Goal: Task Accomplishment & Management: Manage account settings

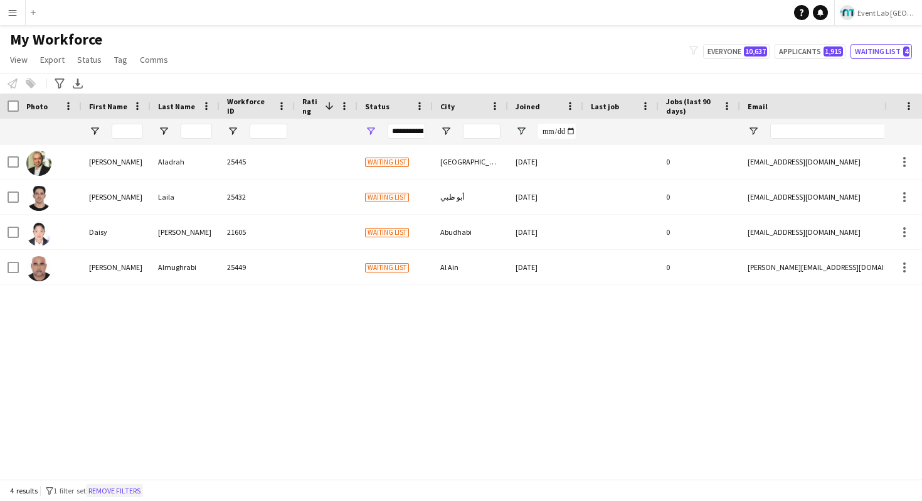
click at [138, 484] on button "Remove filters" at bounding box center [114, 491] width 57 height 14
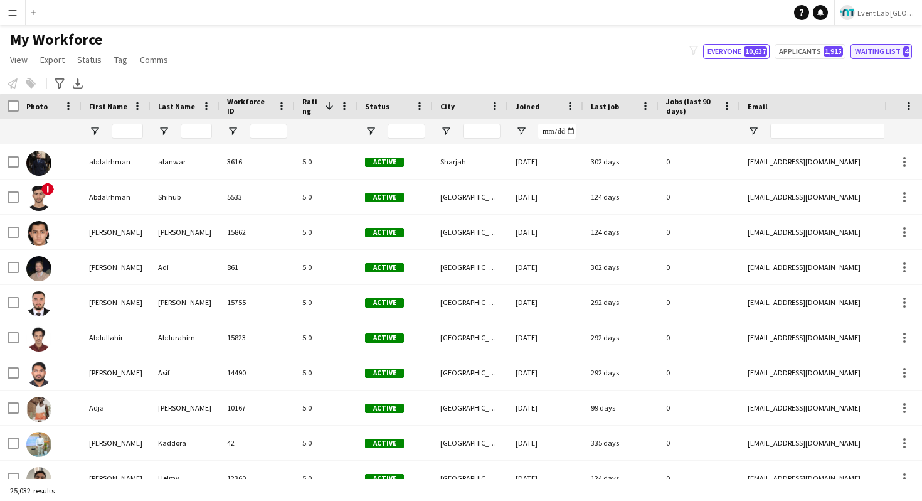
click at [873, 49] on button "Waiting list 4" at bounding box center [881, 51] width 61 height 15
type input "**********"
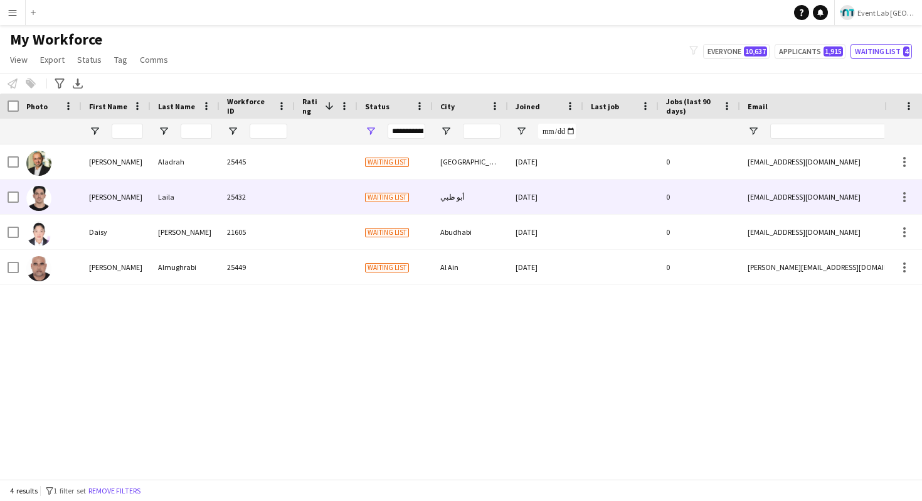
click at [248, 191] on div "25432" at bounding box center [257, 196] width 75 height 35
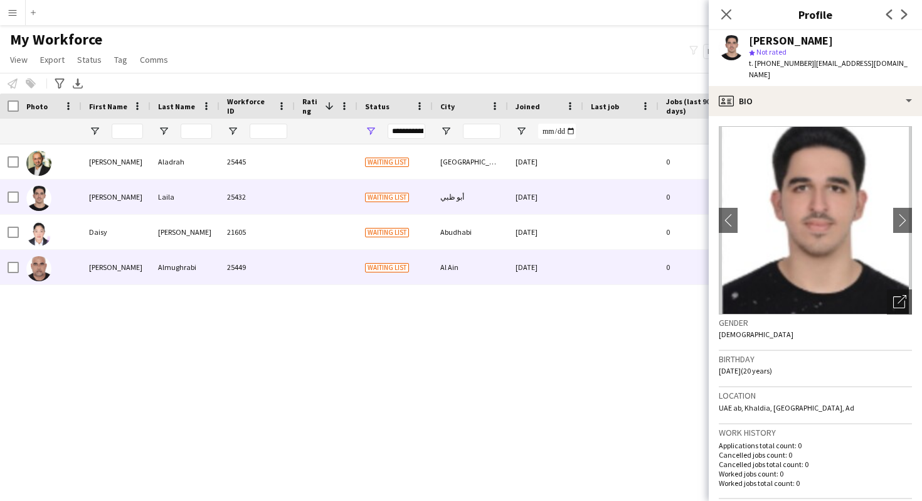
click at [347, 250] on div at bounding box center [326, 267] width 63 height 35
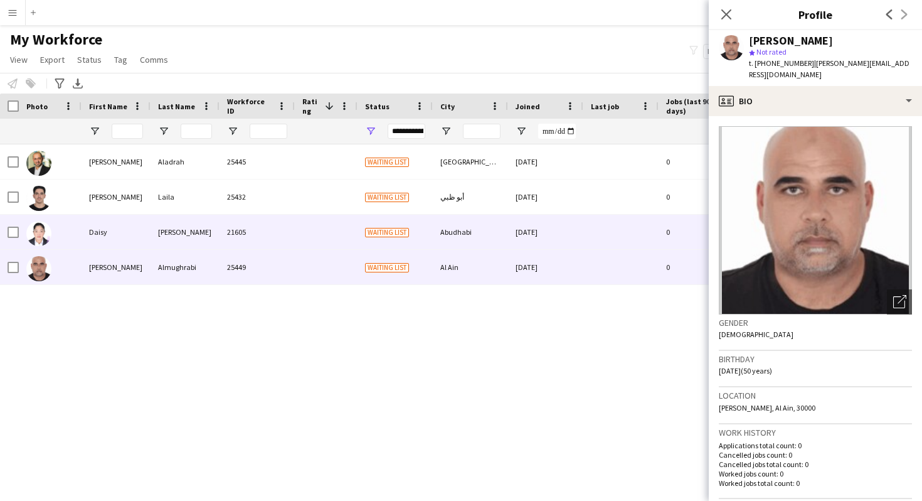
click at [347, 232] on div at bounding box center [326, 232] width 63 height 35
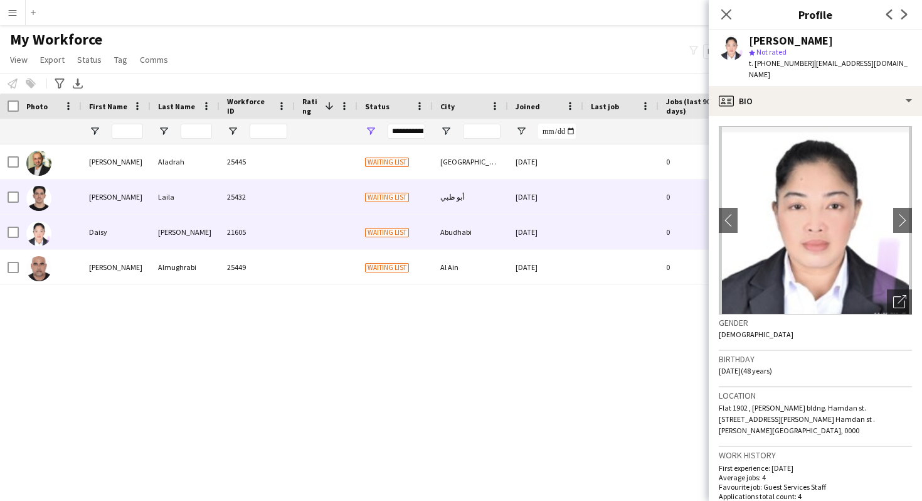
click at [361, 200] on div "Waiting list" at bounding box center [395, 196] width 75 height 35
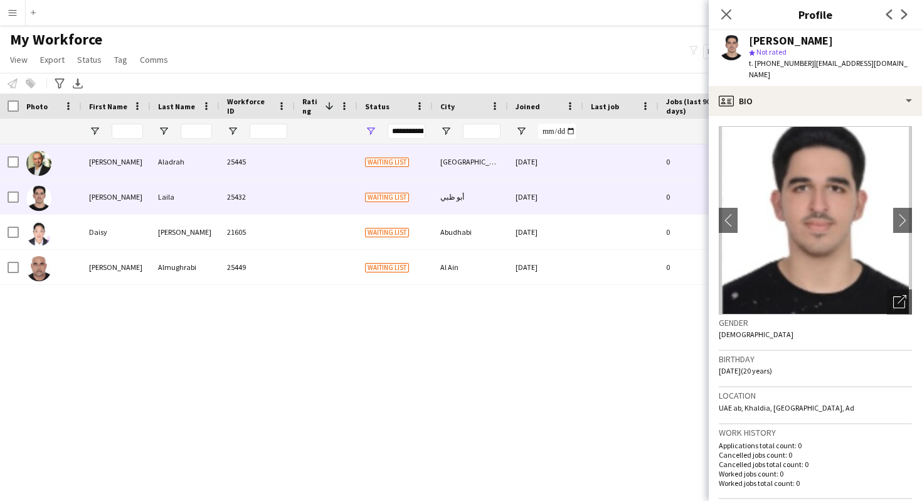
click at [366, 157] on span "Waiting list" at bounding box center [387, 161] width 44 height 9
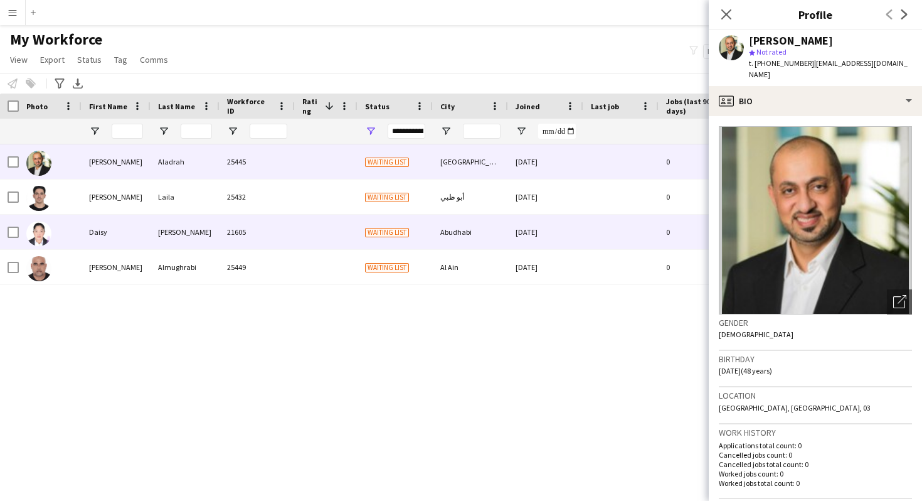
click at [336, 217] on div at bounding box center [326, 232] width 63 height 35
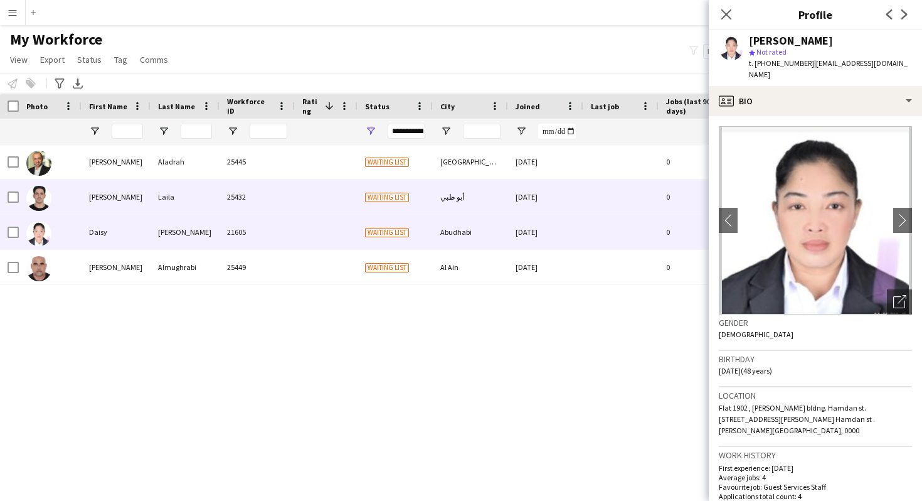
click at [354, 198] on div at bounding box center [326, 196] width 63 height 35
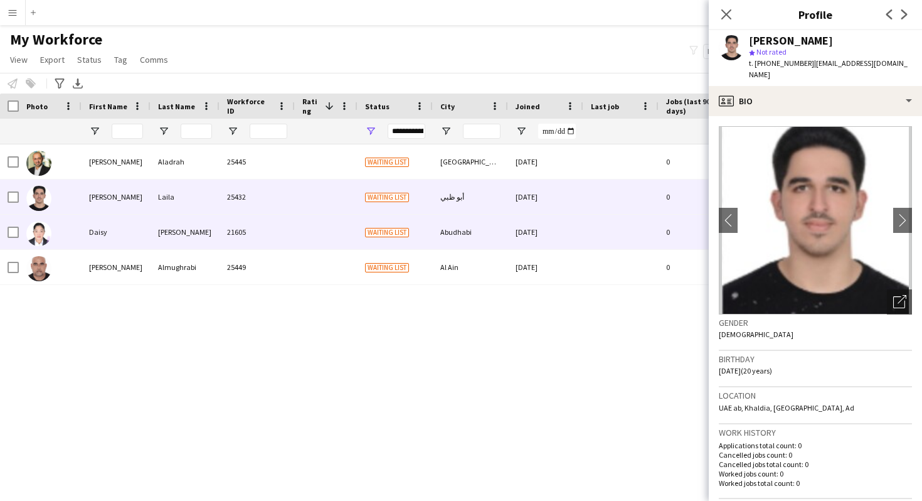
click at [316, 247] on div at bounding box center [326, 232] width 63 height 35
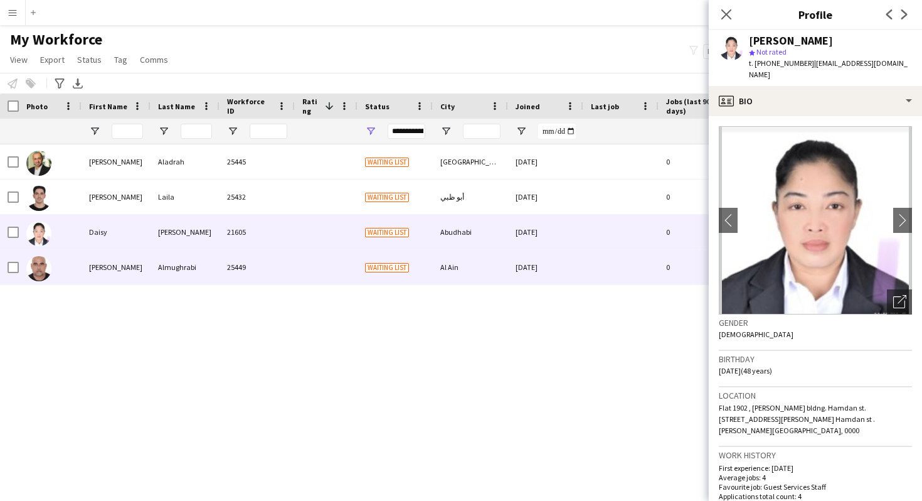
click at [320, 250] on div at bounding box center [326, 267] width 63 height 35
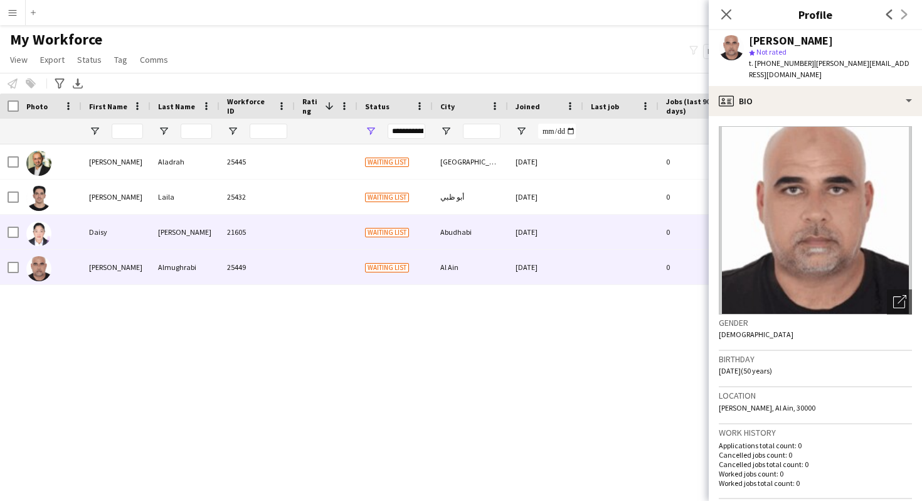
click at [338, 229] on div at bounding box center [326, 232] width 63 height 35
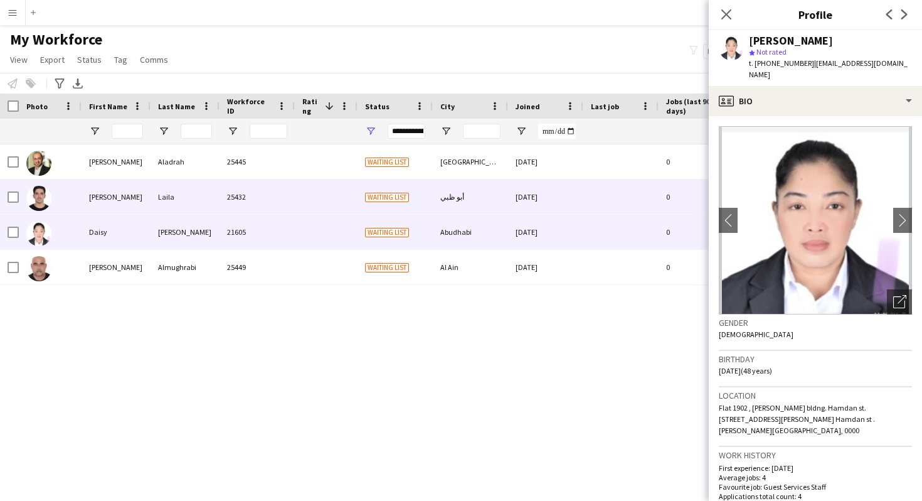
click at [338, 189] on div at bounding box center [326, 196] width 63 height 35
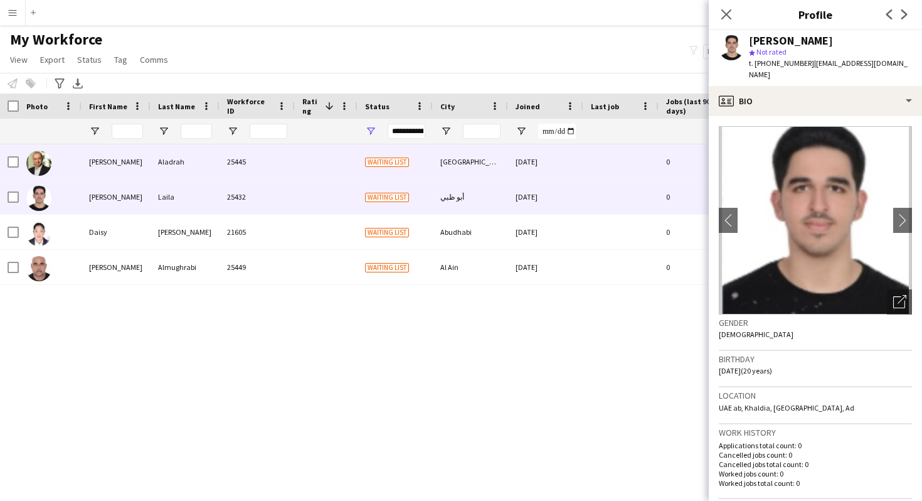
click at [336, 163] on div at bounding box center [326, 161] width 63 height 35
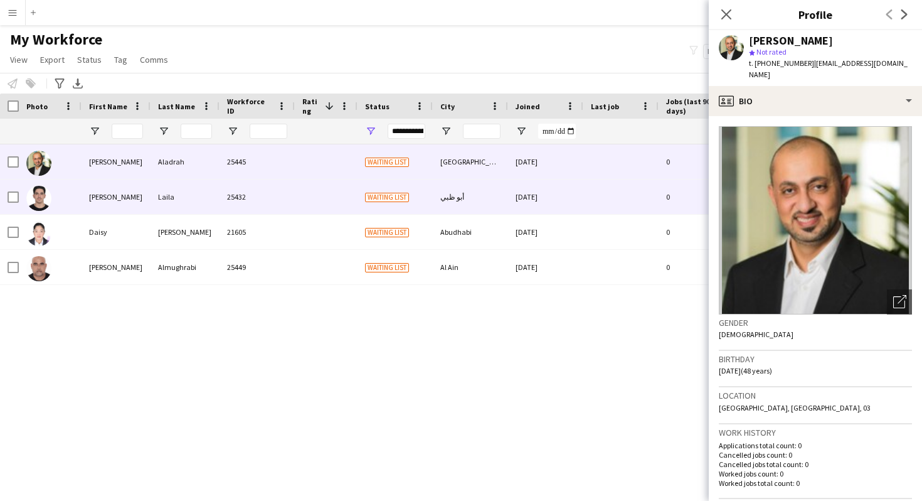
click at [304, 188] on div at bounding box center [326, 196] width 63 height 35
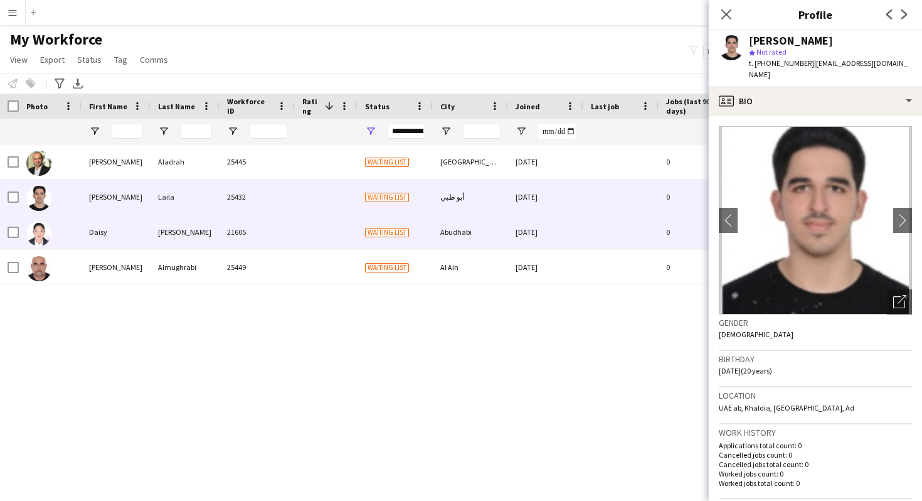
click at [292, 223] on div "21605" at bounding box center [257, 232] width 75 height 35
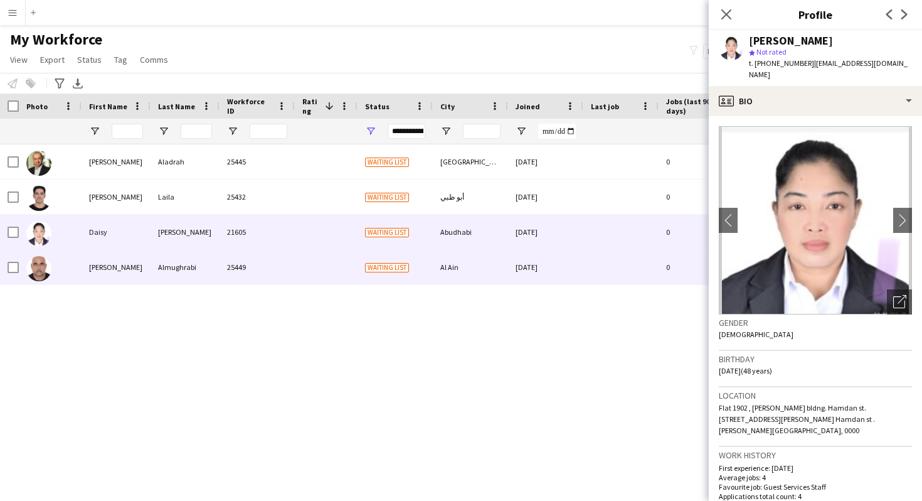
click at [279, 260] on div "25449" at bounding box center [257, 267] width 75 height 35
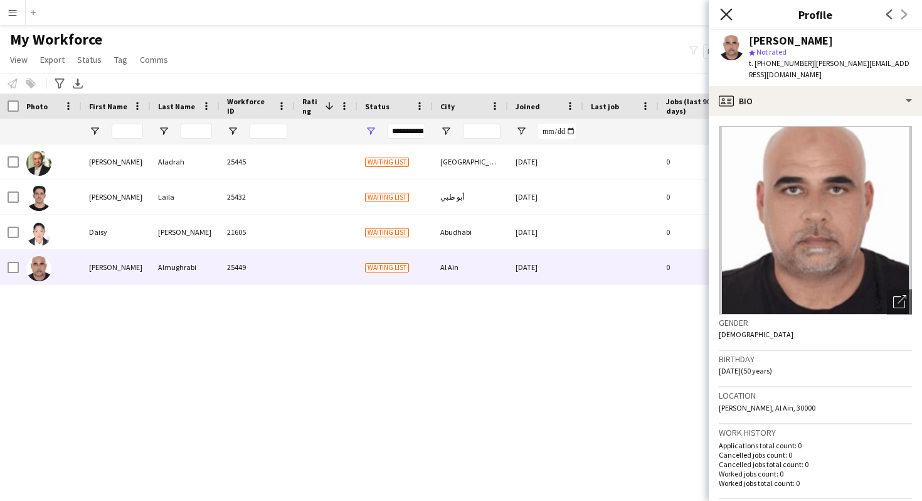
click at [726, 11] on icon "Close pop-in" at bounding box center [726, 14] width 12 height 12
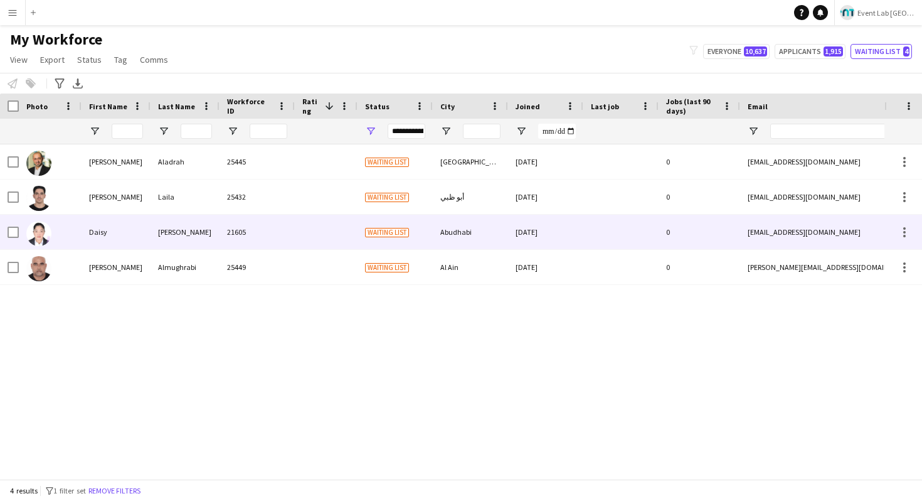
click at [208, 239] on div "[PERSON_NAME]" at bounding box center [185, 232] width 69 height 35
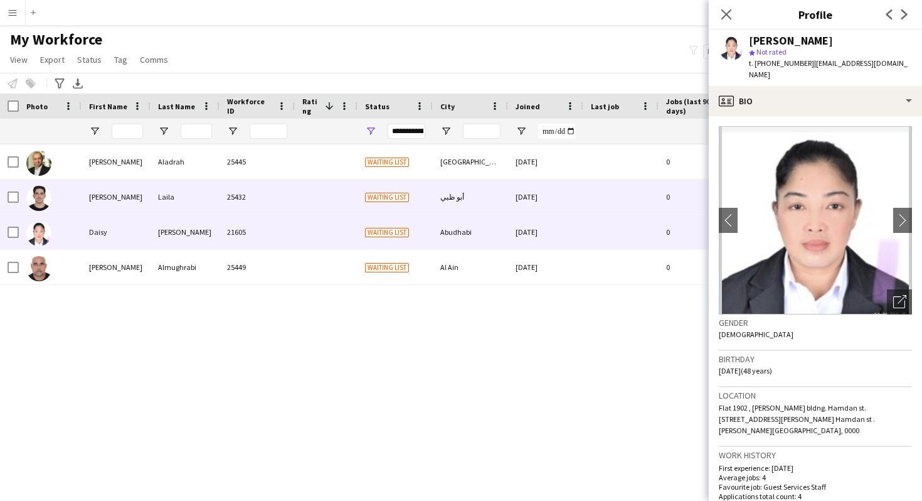
click at [251, 201] on div "25432" at bounding box center [257, 196] width 75 height 35
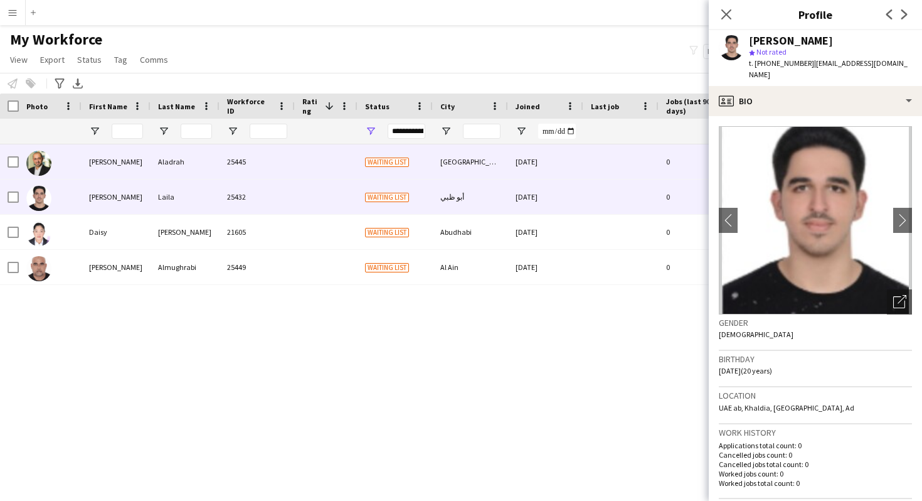
click at [292, 171] on div "25445" at bounding box center [257, 161] width 75 height 35
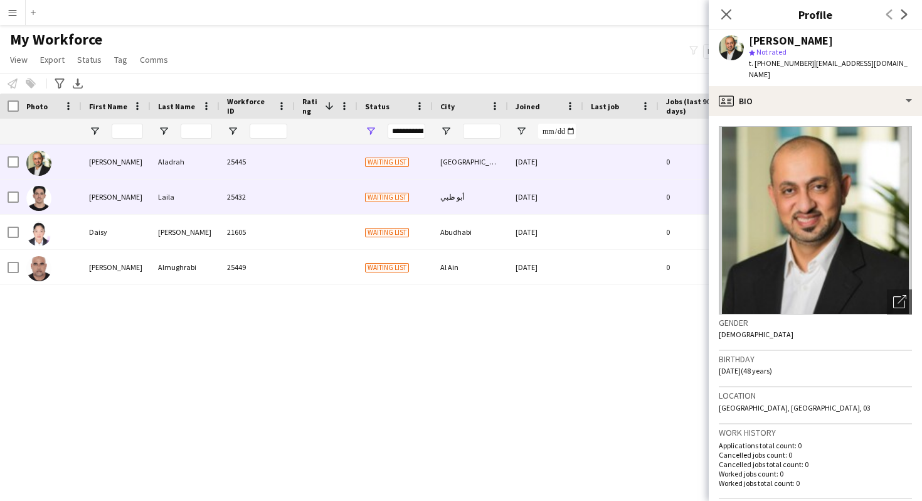
click at [279, 191] on div "25432" at bounding box center [257, 196] width 75 height 35
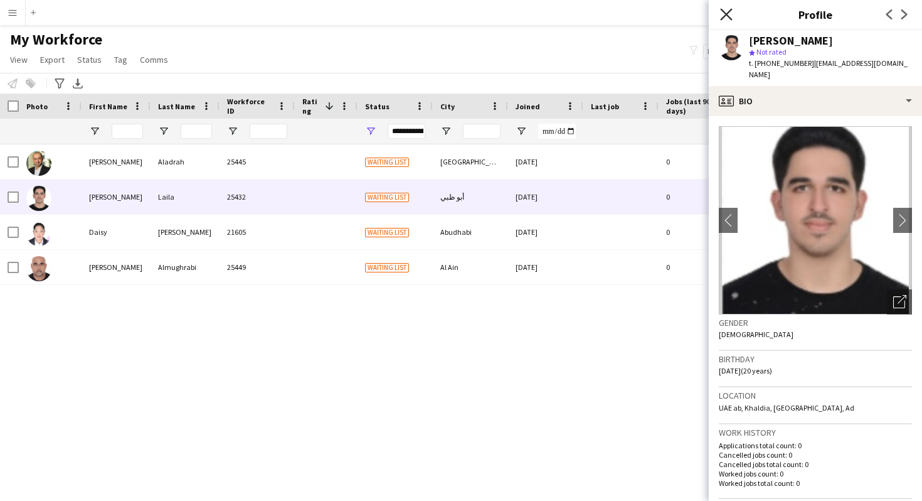
click at [725, 14] on icon at bounding box center [726, 14] width 12 height 12
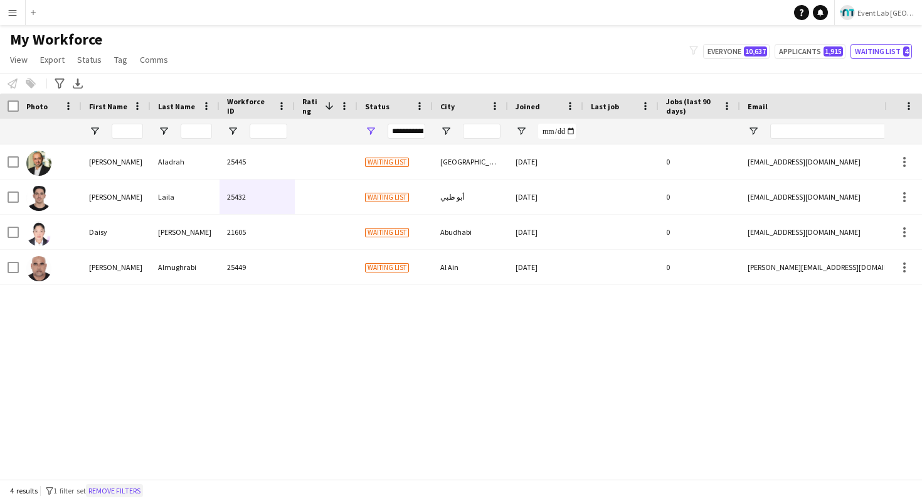
click at [110, 492] on button "Remove filters" at bounding box center [114, 491] width 57 height 14
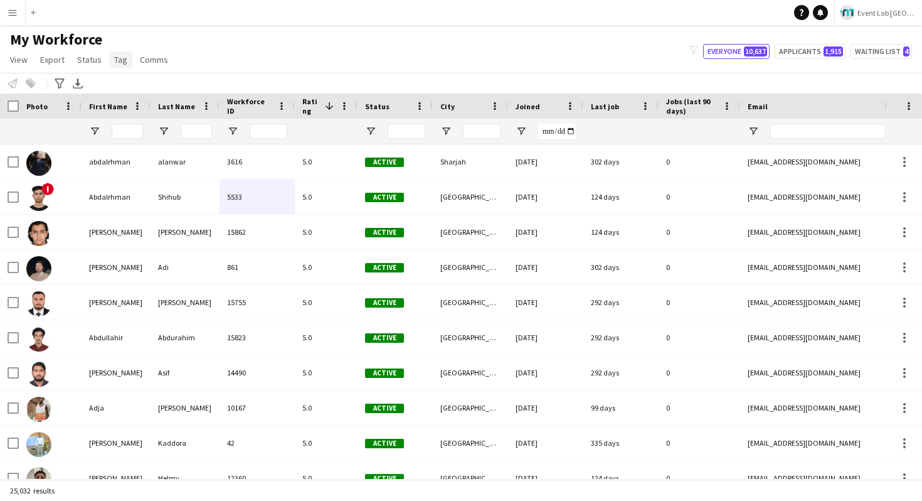
click at [117, 65] on link "Tag" at bounding box center [120, 59] width 23 height 16
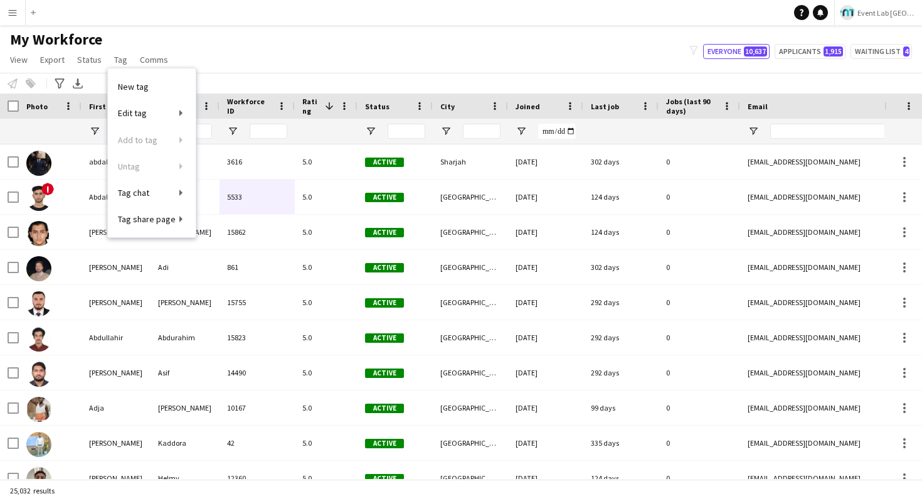
click at [359, 69] on div "My Workforce View Views Default view New view Update view Delete view Edit name…" at bounding box center [461, 51] width 922 height 43
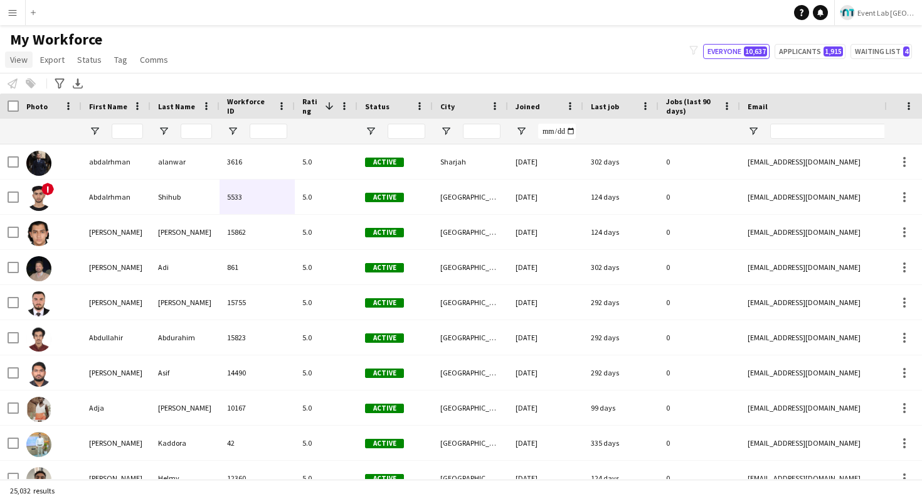
click at [26, 61] on span "View" at bounding box center [19, 59] width 18 height 11
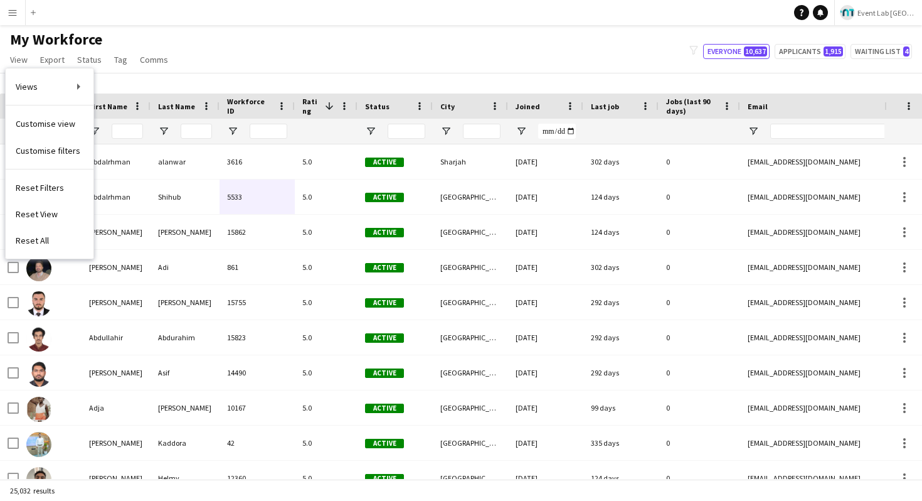
click at [218, 88] on div "Notify workforce Add to tag Select at least one crew to tag him or her. Advance…" at bounding box center [461, 83] width 922 height 21
